Goal: Task Accomplishment & Management: Use online tool/utility

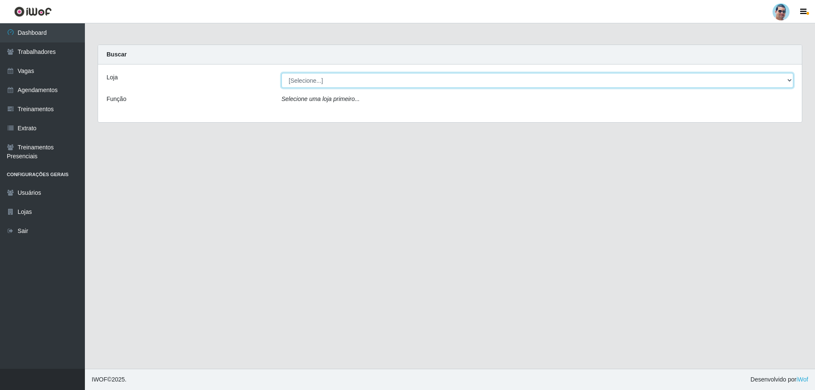
click at [335, 80] on select "[Selecione...] Mercadinho Extrabom" at bounding box center [538, 80] width 512 height 15
select select "175"
click at [282, 73] on select "[Selecione...] Mercadinho Extrabom" at bounding box center [538, 80] width 512 height 15
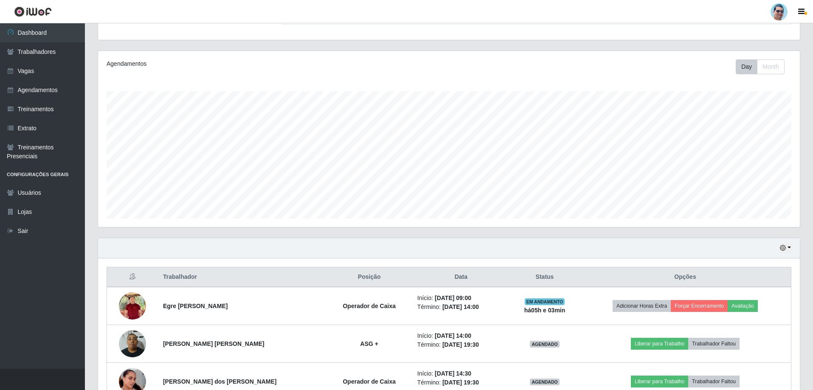
scroll to position [127, 0]
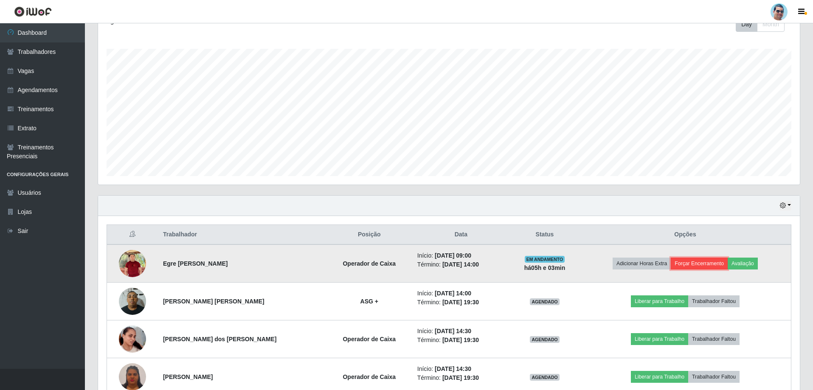
click at [700, 266] on button "Forçar Encerramento" at bounding box center [699, 264] width 57 height 12
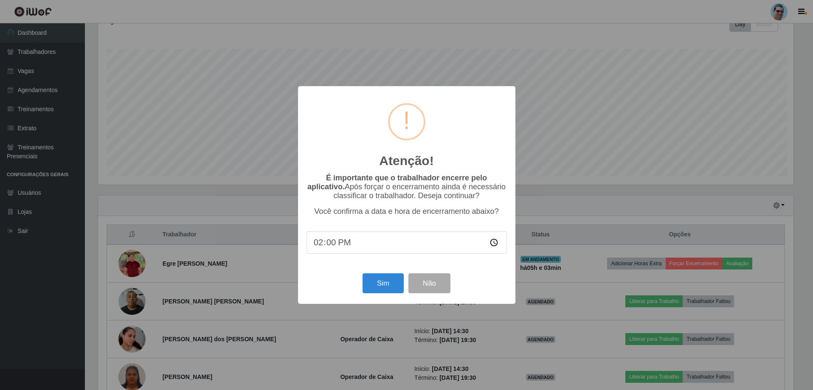
scroll to position [176, 698]
click at [394, 278] on button "Sim" at bounding box center [384, 283] width 41 height 20
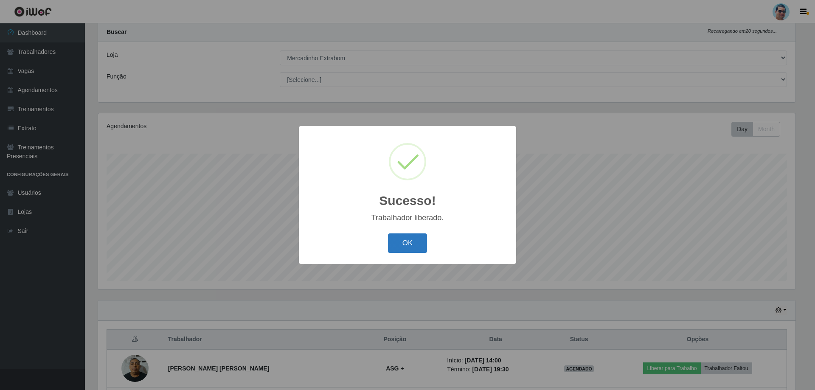
click at [410, 244] on button "OK" at bounding box center [407, 244] width 39 height 20
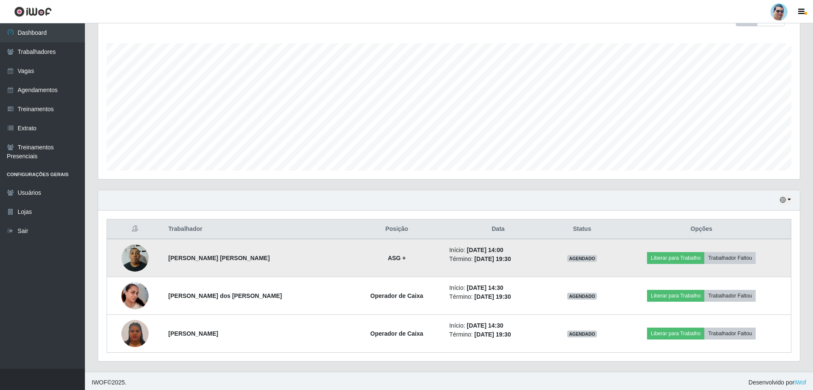
scroll to position [136, 0]
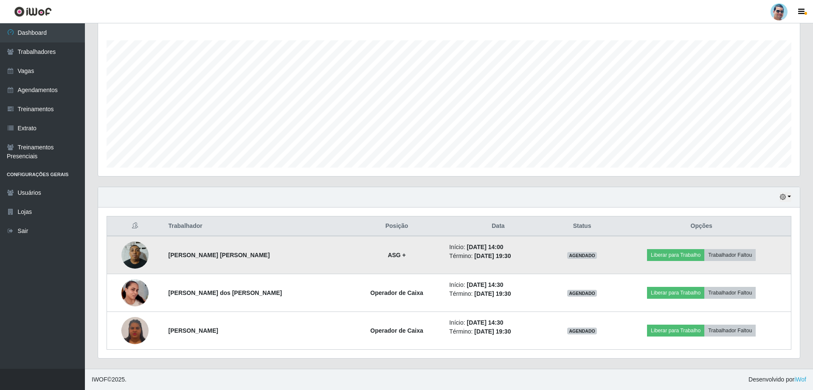
click at [130, 259] on img at bounding box center [134, 255] width 27 height 36
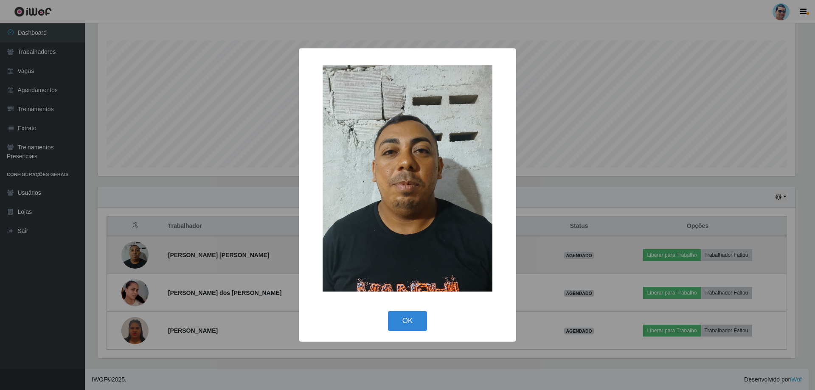
click at [130, 259] on div "× OK Cancel" at bounding box center [407, 195] width 815 height 390
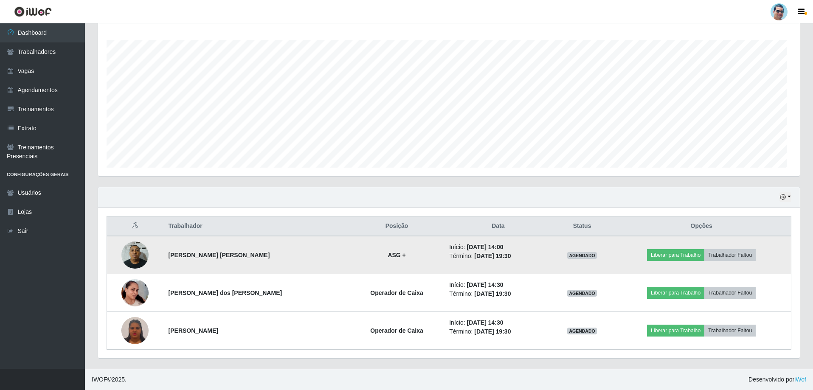
scroll to position [176, 702]
click at [676, 257] on button "Liberar para Trabalho" at bounding box center [675, 255] width 57 height 12
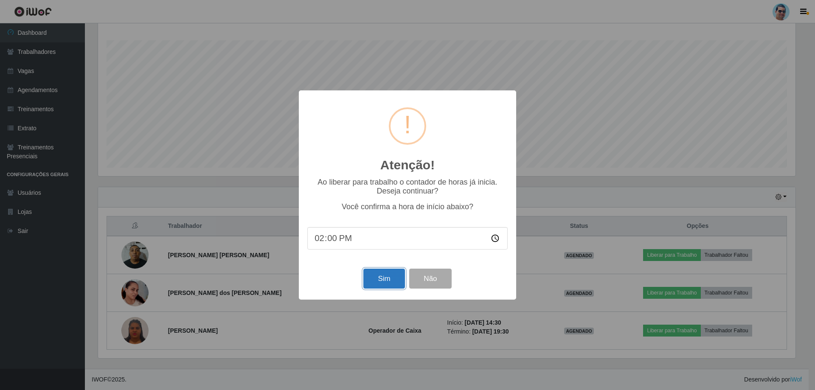
click at [378, 277] on button "Sim" at bounding box center [384, 279] width 41 height 20
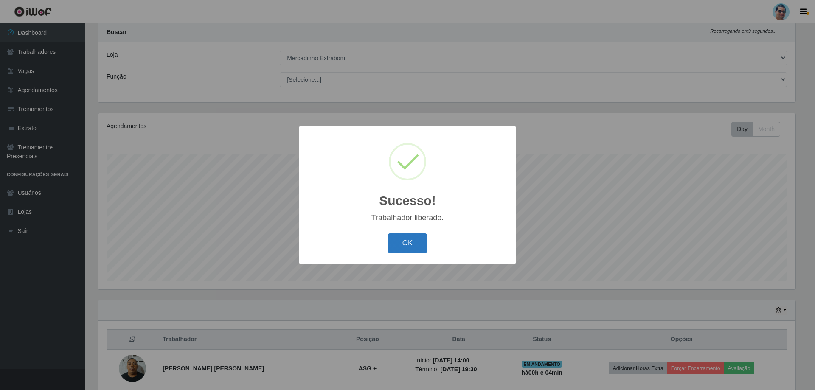
click at [407, 249] on button "OK" at bounding box center [407, 244] width 39 height 20
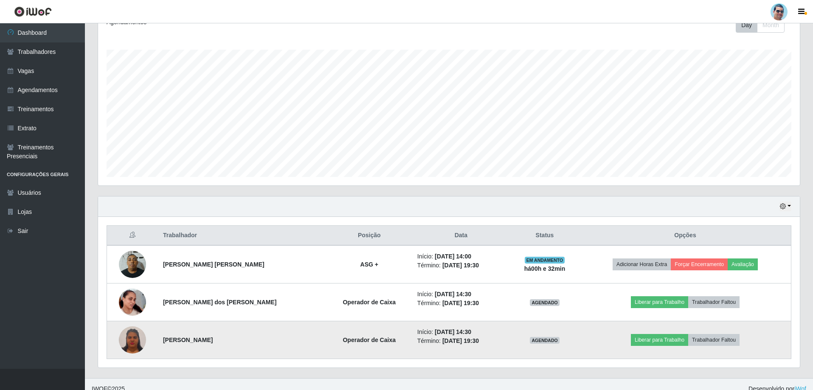
scroll to position [136, 0]
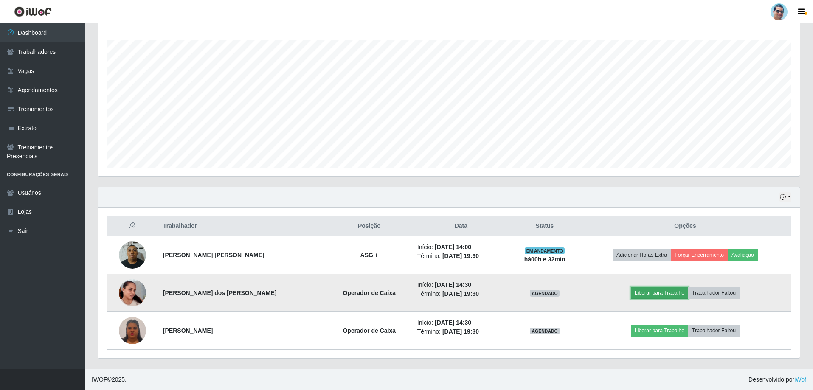
click at [653, 298] on button "Liberar para Trabalho" at bounding box center [659, 293] width 57 height 12
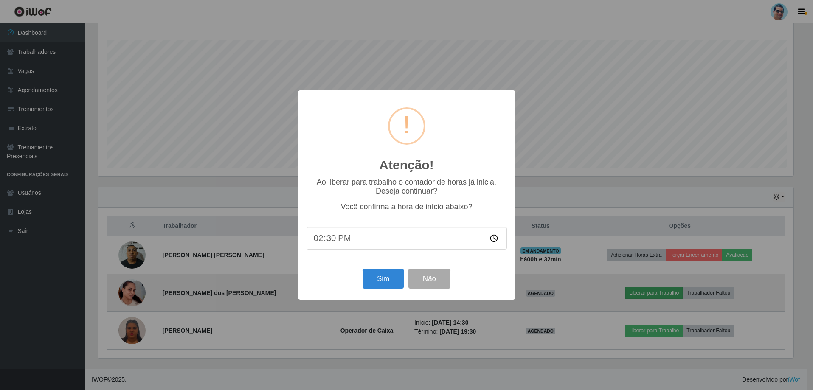
scroll to position [176, 698]
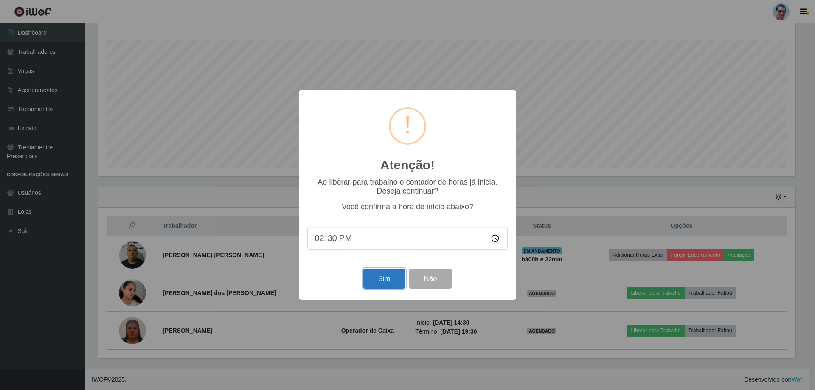
click at [392, 280] on button "Sim" at bounding box center [384, 279] width 41 height 20
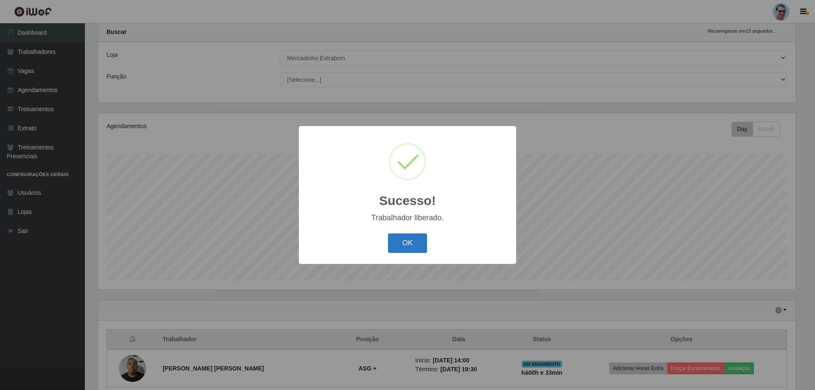
click at [408, 253] on button "OK" at bounding box center [407, 244] width 39 height 20
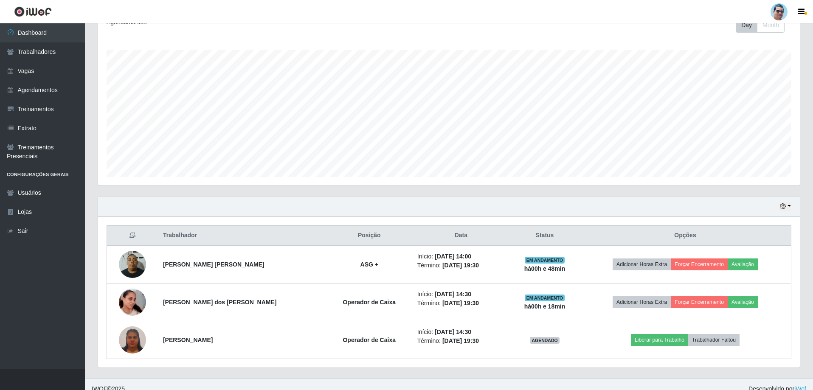
scroll to position [136, 0]
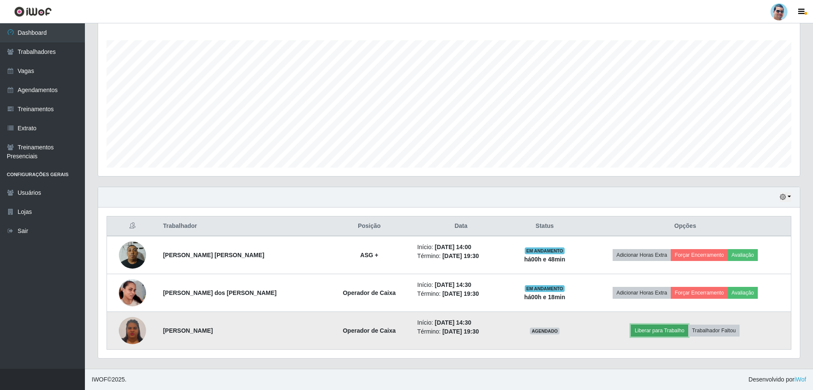
click at [648, 331] on button "Liberar para Trabalho" at bounding box center [659, 331] width 57 height 12
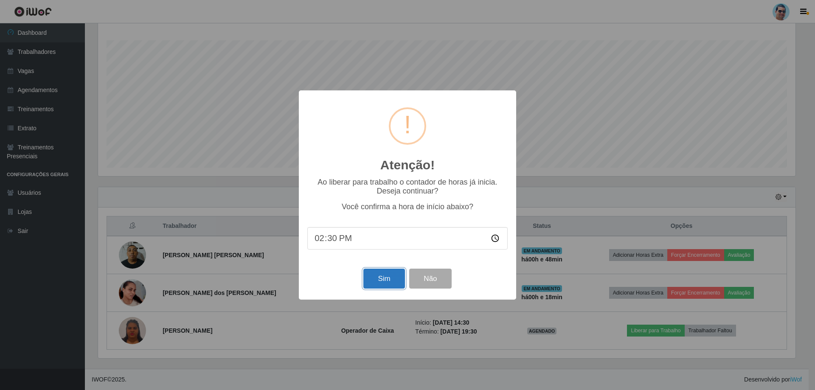
click at [387, 279] on button "Sim" at bounding box center [384, 279] width 41 height 20
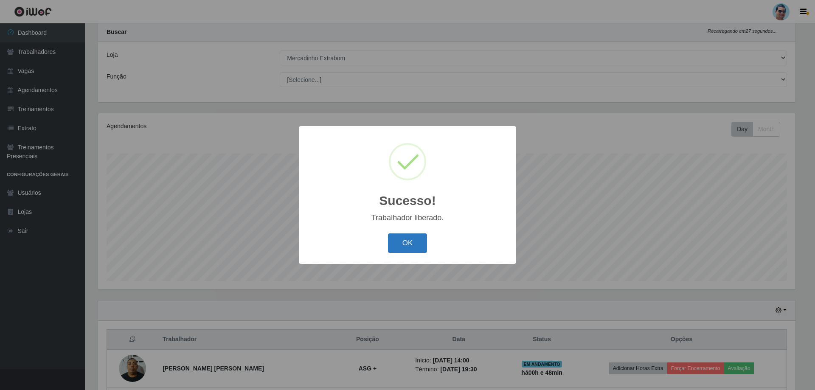
click at [414, 241] on button "OK" at bounding box center [407, 244] width 39 height 20
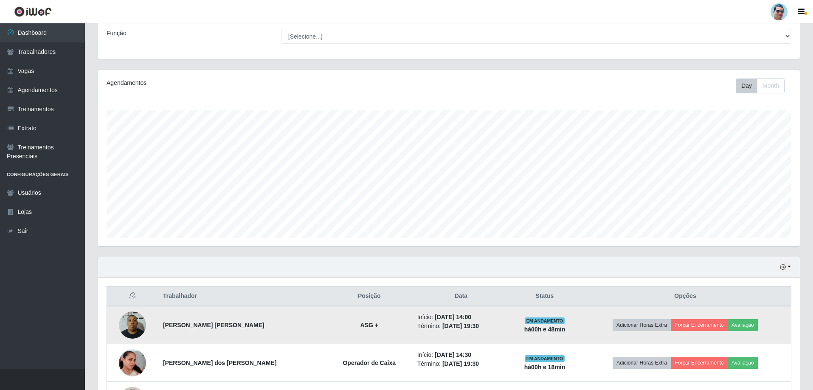
scroll to position [136, 0]
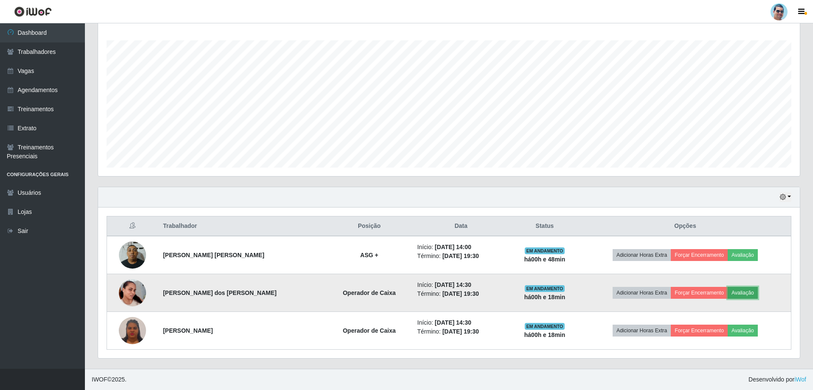
click at [735, 296] on button "Avaliação" at bounding box center [743, 293] width 30 height 12
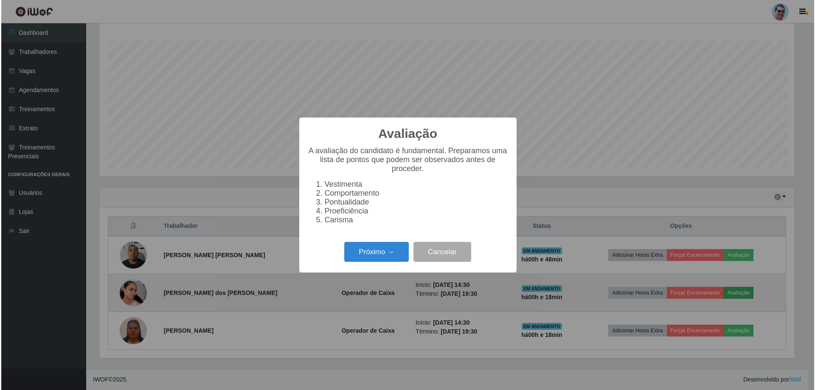
scroll to position [176, 698]
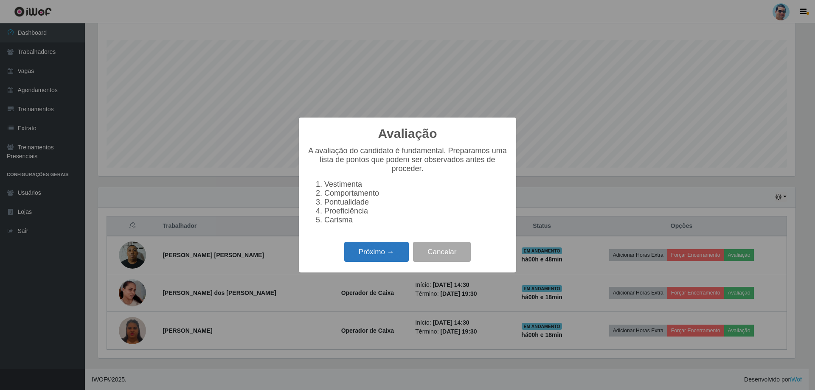
click at [381, 255] on button "Próximo →" at bounding box center [376, 252] width 65 height 20
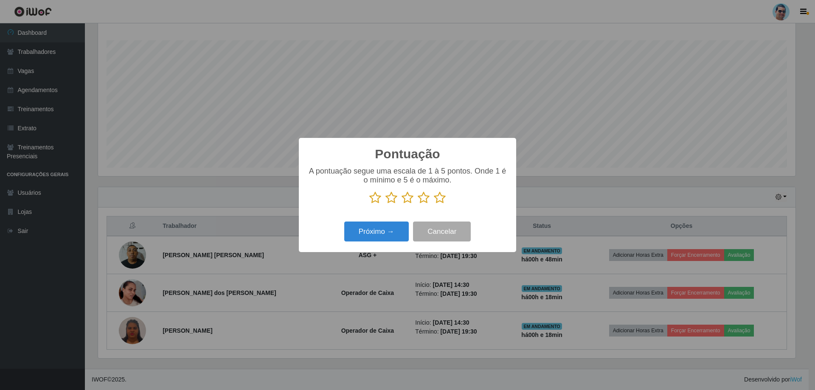
click at [438, 200] on icon at bounding box center [440, 198] width 12 height 13
click at [434, 204] on input "radio" at bounding box center [434, 204] width 0 height 0
click at [377, 237] on button "Próximo →" at bounding box center [376, 232] width 65 height 20
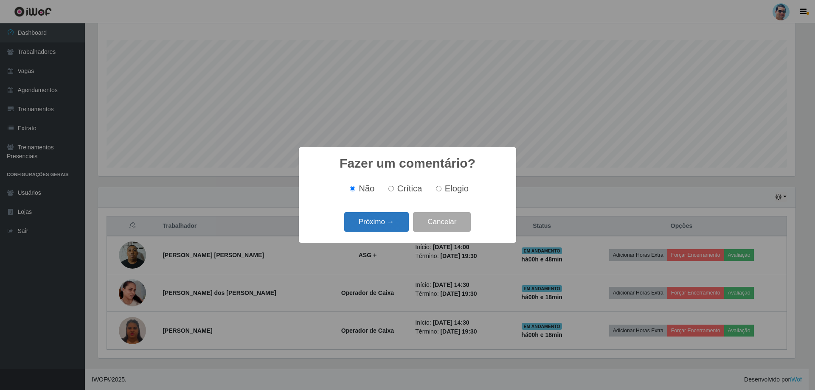
click at [399, 221] on button "Próximo →" at bounding box center [376, 222] width 65 height 20
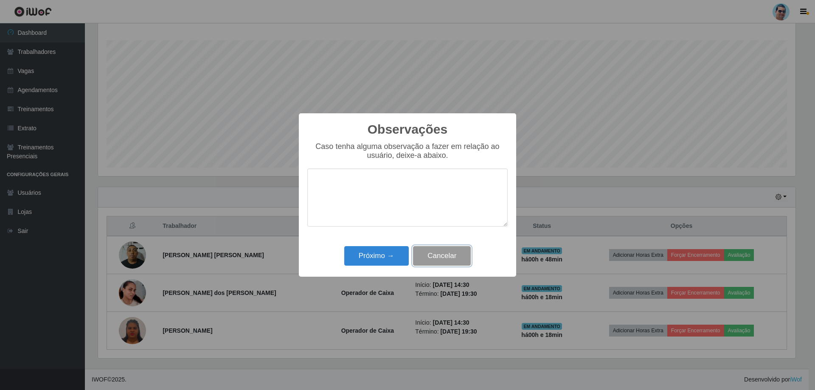
click at [432, 257] on button "Cancelar" at bounding box center [442, 256] width 58 height 20
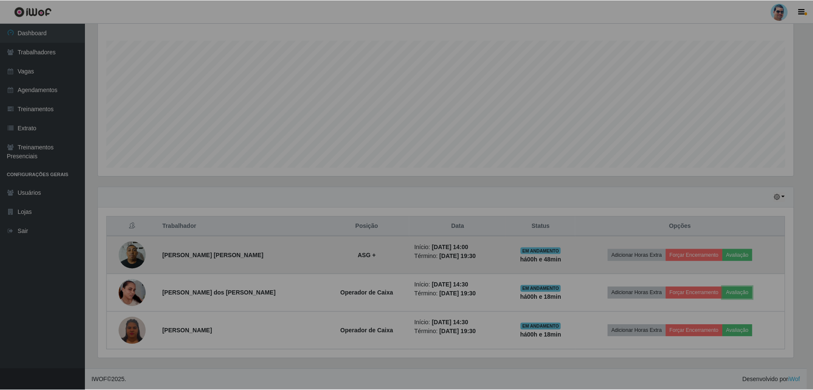
scroll to position [176, 702]
